Goal: Task Accomplishment & Management: Manage account settings

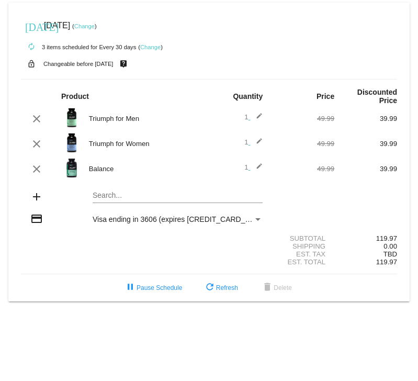
click at [150, 47] on link "Change" at bounding box center [150, 47] width 20 height 6
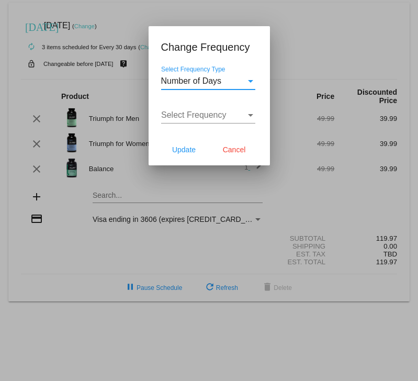
click at [251, 80] on div "Select Frequency Type" at bounding box center [250, 81] width 5 height 3
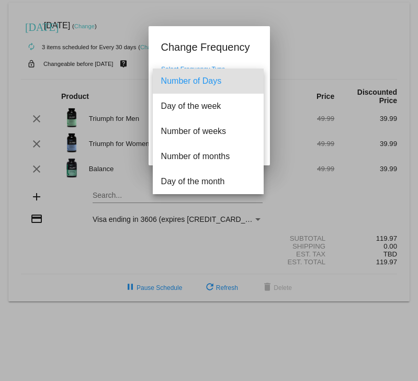
click at [251, 80] on span "Number of Days" at bounding box center [208, 81] width 94 height 25
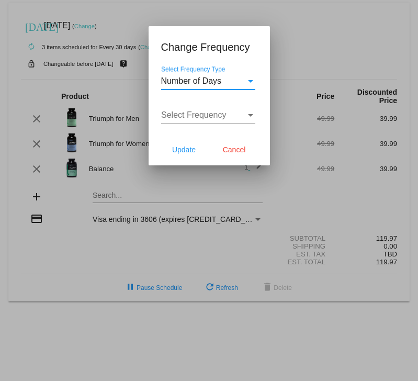
click at [248, 78] on div "Select Frequency Type" at bounding box center [250, 80] width 9 height 9
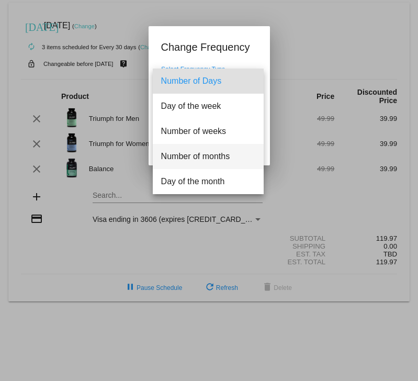
click at [219, 155] on span "Number of months" at bounding box center [208, 156] width 94 height 25
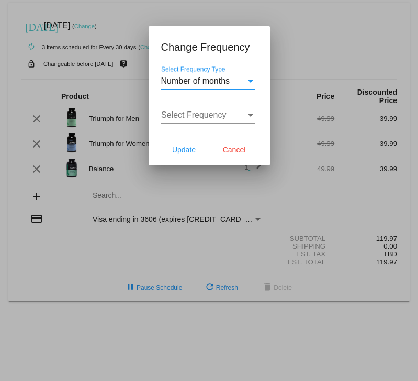
click at [250, 114] on div "Select Frequency" at bounding box center [250, 115] width 5 height 3
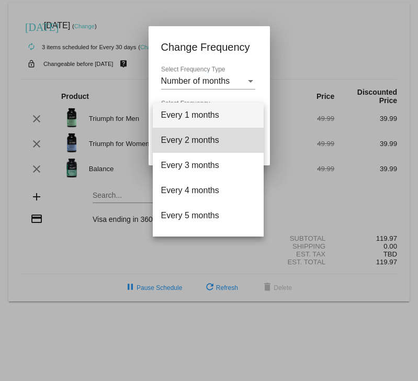
click at [217, 138] on span "Every 2 months" at bounding box center [208, 140] width 94 height 25
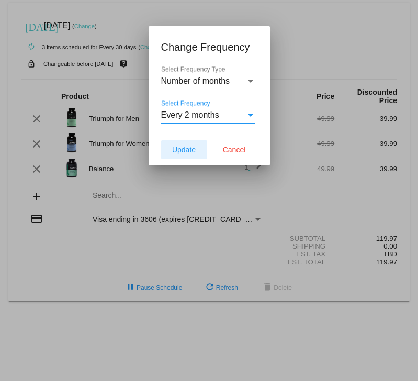
click at [188, 151] on span "Update" at bounding box center [184, 149] width 24 height 8
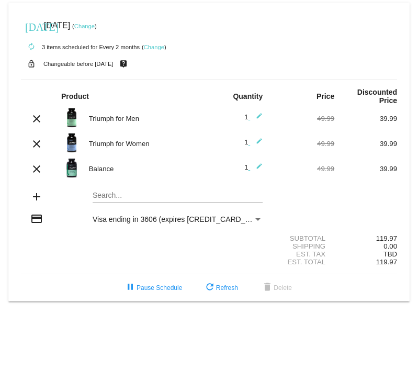
click at [95, 26] on link "Change" at bounding box center [84, 26] width 20 height 6
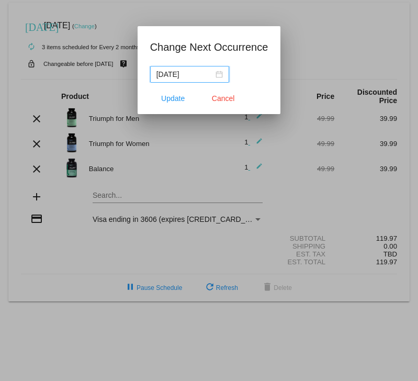
click at [218, 74] on div "[DATE]" at bounding box center [189, 75] width 66 height 12
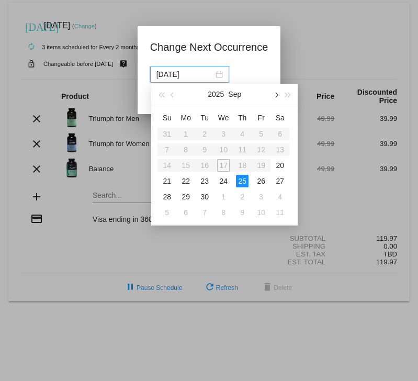
click at [278, 94] on span "button" at bounding box center [276, 94] width 5 height 5
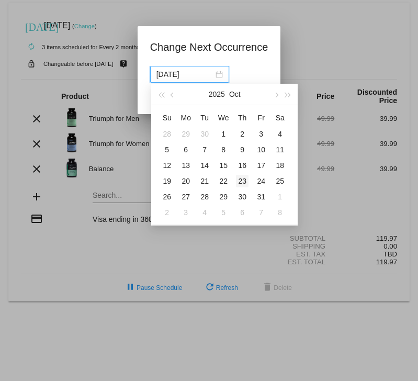
click at [240, 179] on div "23" at bounding box center [242, 181] width 13 height 13
type input "[DATE]"
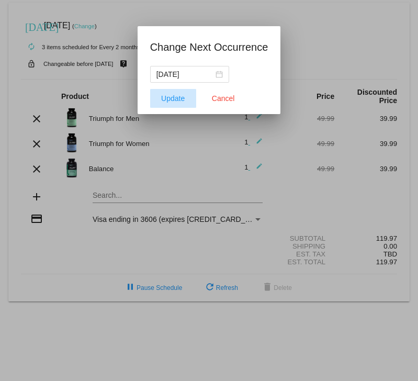
click at [176, 97] on span "Update" at bounding box center [173, 98] width 24 height 8
